Goal: Information Seeking & Learning: Find specific fact

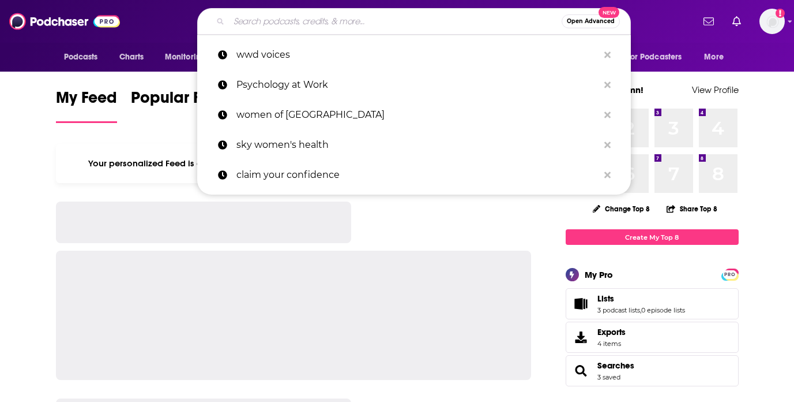
click at [345, 24] on input "Search podcasts, credits, & more..." at bounding box center [395, 21] width 333 height 18
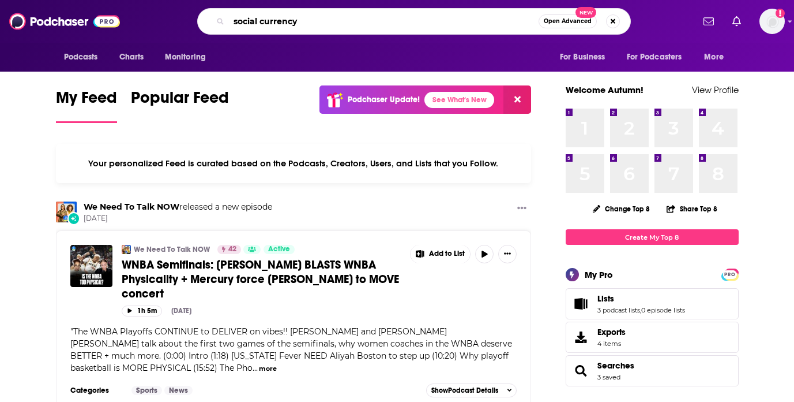
type input "social currency"
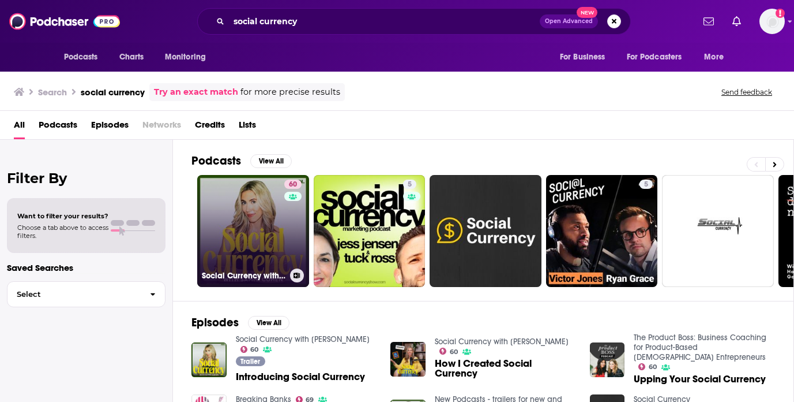
click at [261, 222] on link "60 Social Currency with [PERSON_NAME]" at bounding box center [253, 231] width 112 height 112
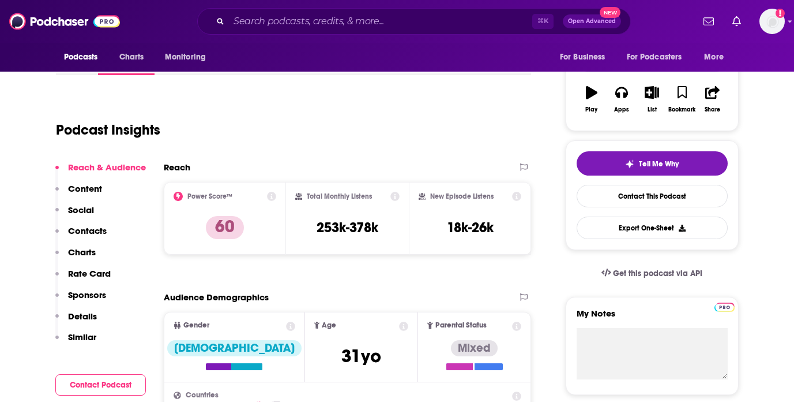
scroll to position [175, 0]
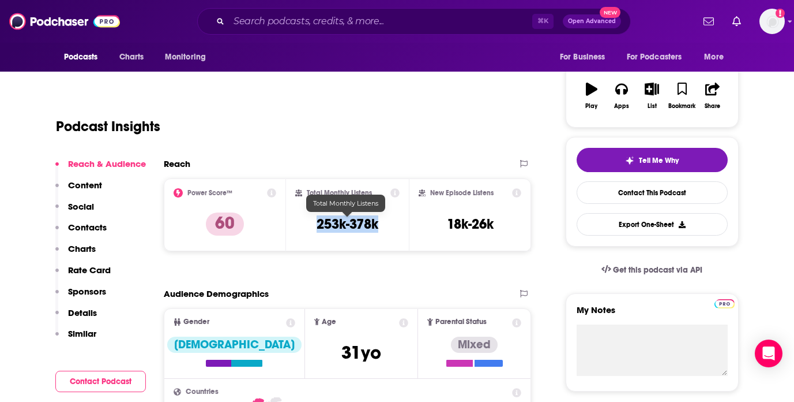
drag, startPoint x: 389, startPoint y: 226, endPoint x: 304, endPoint y: 226, distance: 85.4
click at [304, 226] on div "Total Monthly Listens 253k-378k" at bounding box center [347, 214] width 104 height 53
copy h3 "253k-378k"
